Goal: Transaction & Acquisition: Download file/media

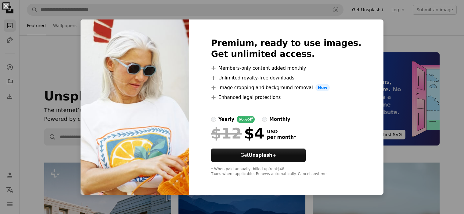
scroll to position [1220, 0]
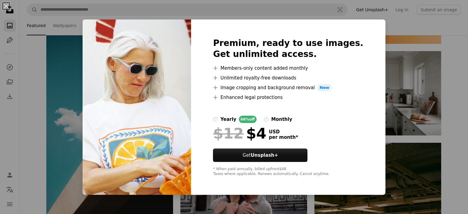
click at [403, 74] on div "An X shape Premium, ready to use images. Get unlimited access. A plus sign Memb…" at bounding box center [234, 107] width 468 height 214
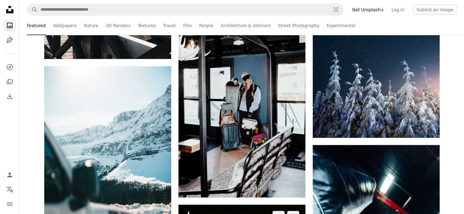
scroll to position [3660, 0]
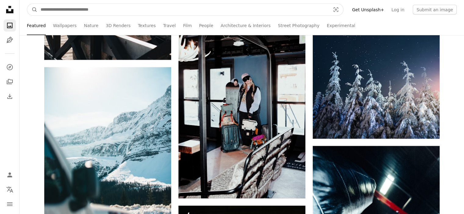
click at [157, 12] on input "Find visuals sitewide" at bounding box center [183, 10] width 291 height 12
click at [157, 12] on input "**" at bounding box center [176, 10] width 277 height 12
type input "*********"
click at [27, 4] on button "A magnifying glass" at bounding box center [32, 10] width 10 height 12
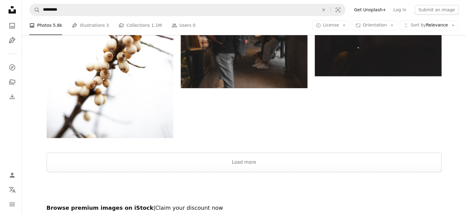
scroll to position [946, 0]
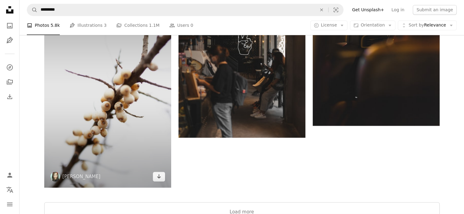
click at [150, 127] on img at bounding box center [107, 93] width 127 height 190
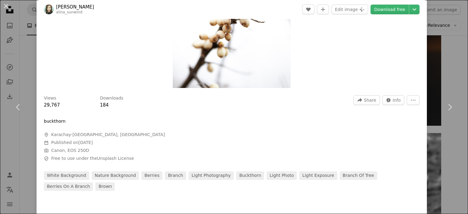
scroll to position [61, 0]
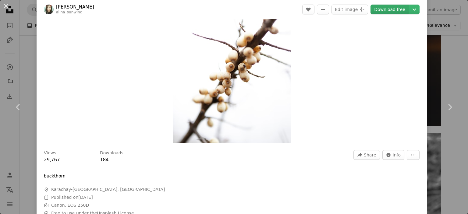
click at [386, 9] on link "Download free" at bounding box center [390, 10] width 38 height 10
